Goal: Task Accomplishment & Management: Complete application form

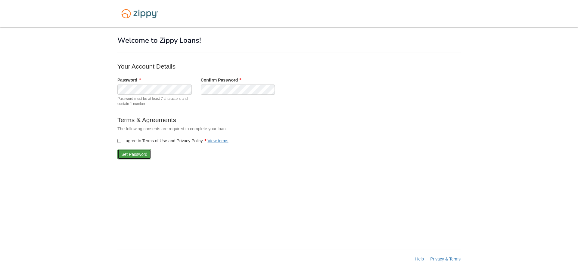
click at [136, 154] on button "Set Password" at bounding box center [134, 154] width 34 height 10
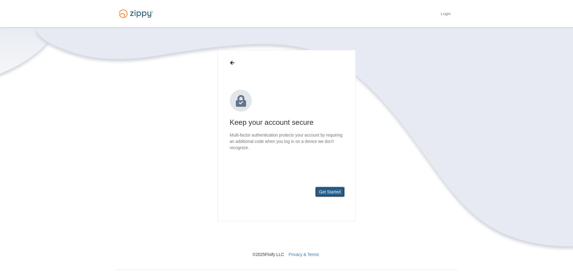
click at [331, 190] on button "Get Started" at bounding box center [329, 192] width 29 height 10
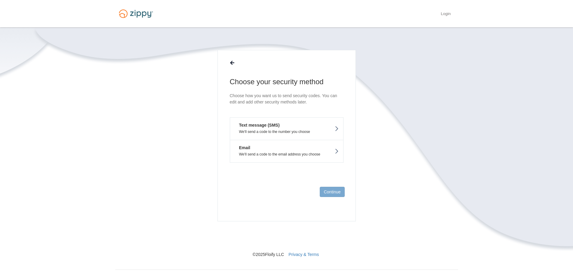
click at [312, 132] on p "We'll send a code to the number you choose" at bounding box center [287, 132] width 104 height 4
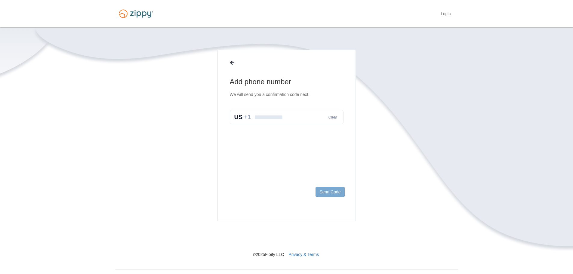
click at [280, 121] on input "text" at bounding box center [287, 117] width 114 height 14
type input "**********"
click at [325, 192] on button "Send Code" at bounding box center [330, 192] width 29 height 10
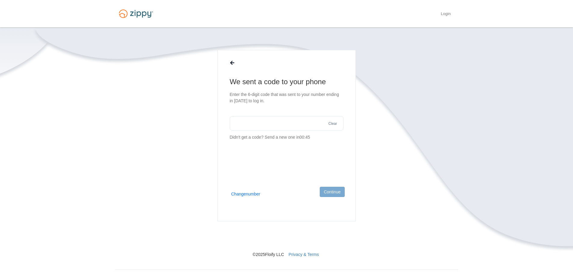
click at [282, 124] on input "text" at bounding box center [287, 123] width 114 height 14
type input "******"
click at [333, 191] on button "Continue" at bounding box center [332, 192] width 25 height 10
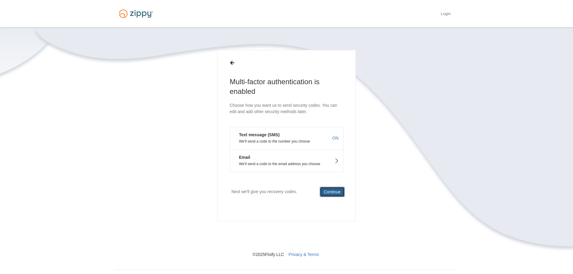
click at [332, 195] on button "Continue" at bounding box center [332, 192] width 25 height 10
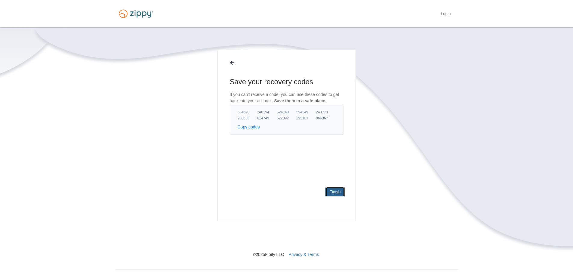
click at [333, 189] on link "Finish" at bounding box center [334, 192] width 19 height 10
